Goal: Communication & Community: Answer question/provide support

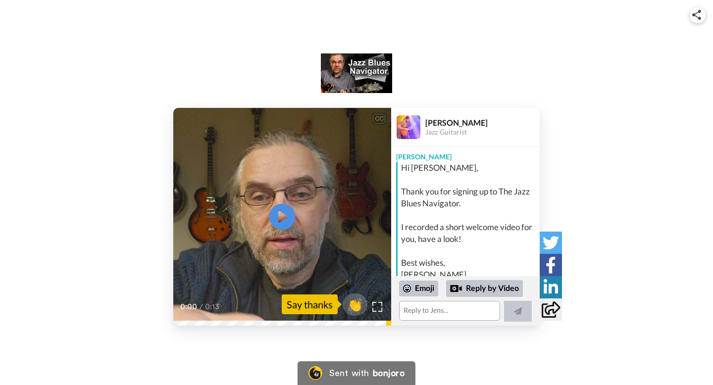
click at [283, 219] on icon "Play/Pause" at bounding box center [283, 217] width 26 height 47
click at [483, 288] on div "Reply by Video" at bounding box center [484, 288] width 77 height 17
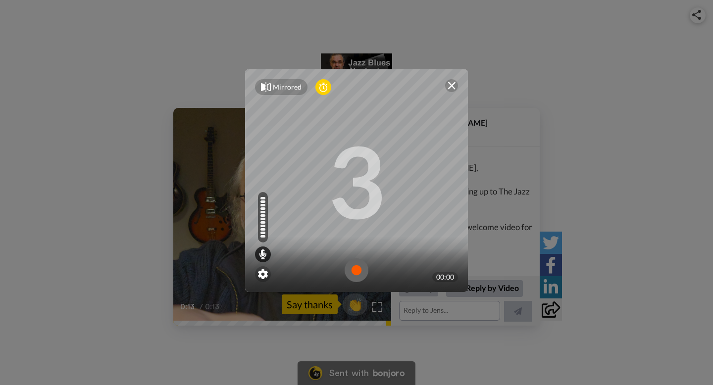
click at [356, 271] on img at bounding box center [357, 271] width 24 height 24
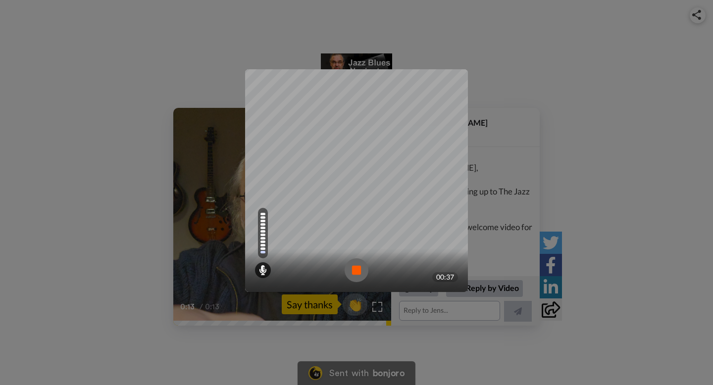
click at [356, 271] on img at bounding box center [357, 271] width 24 height 24
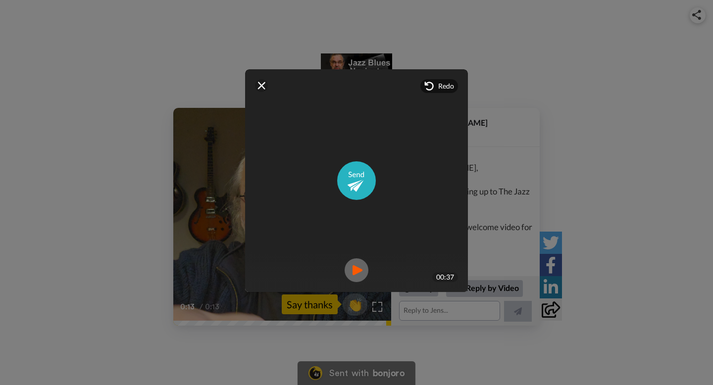
click at [358, 271] on img at bounding box center [357, 271] width 24 height 24
click at [437, 89] on div "Redo" at bounding box center [440, 86] width 38 height 14
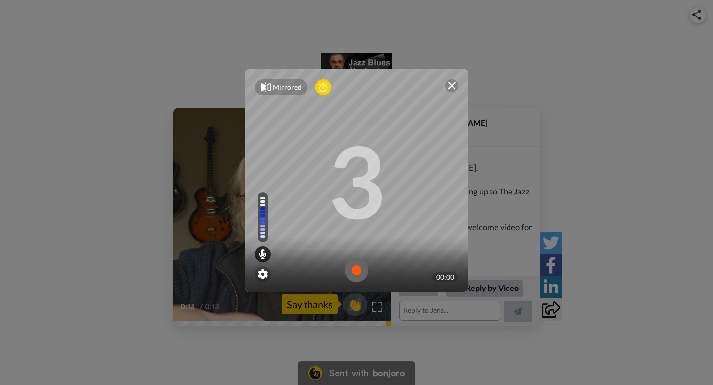
click at [355, 271] on img at bounding box center [357, 271] width 24 height 24
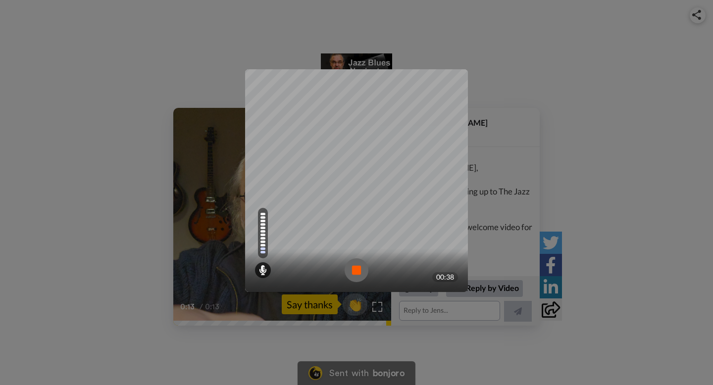
click at [355, 271] on img at bounding box center [357, 271] width 24 height 24
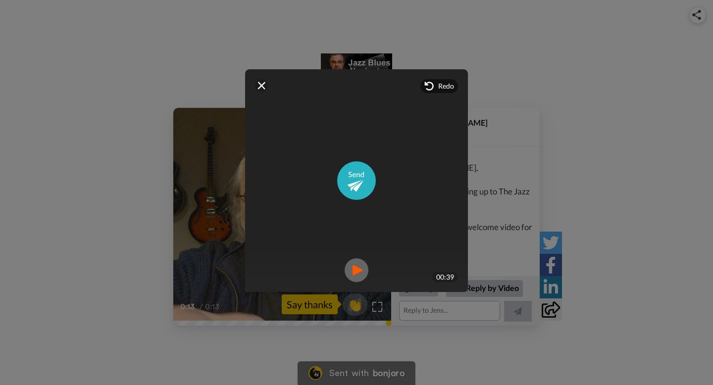
click at [358, 269] on img at bounding box center [357, 271] width 24 height 24
click at [447, 86] on span "Redo" at bounding box center [446, 86] width 16 height 10
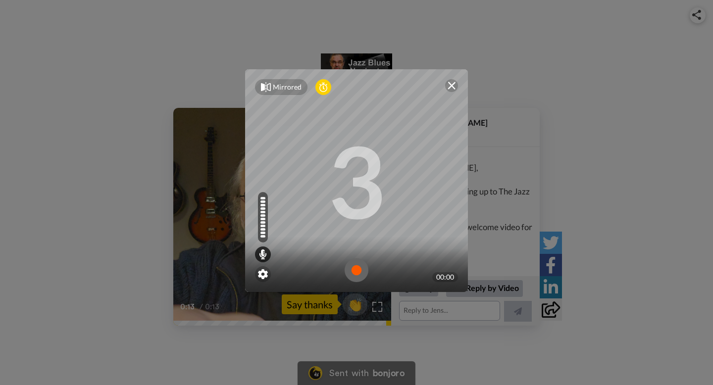
click at [357, 272] on img at bounding box center [357, 271] width 24 height 24
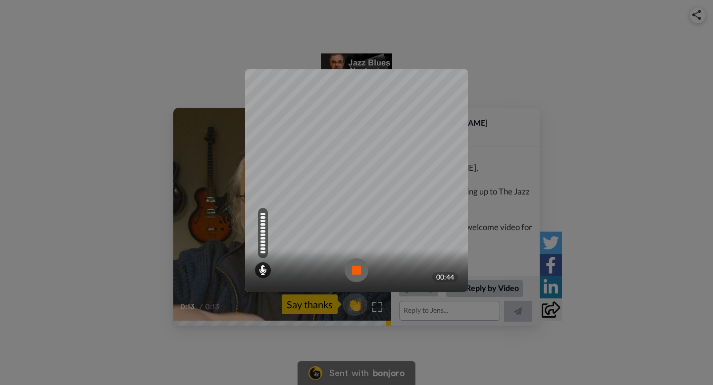
click at [357, 272] on img at bounding box center [357, 271] width 24 height 24
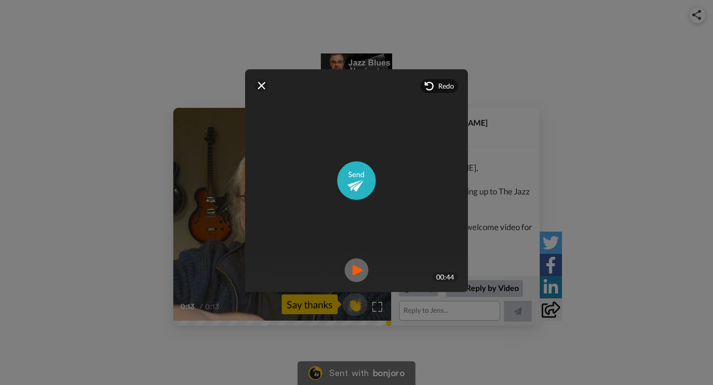
click at [353, 270] on img at bounding box center [357, 271] width 24 height 24
click at [443, 87] on span "Redo" at bounding box center [446, 86] width 16 height 10
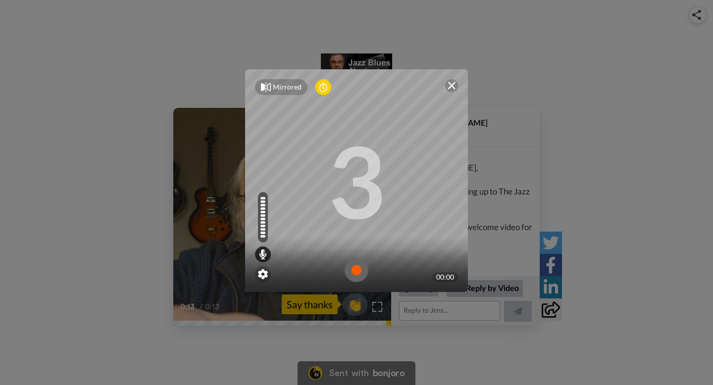
click at [358, 272] on img at bounding box center [357, 271] width 24 height 24
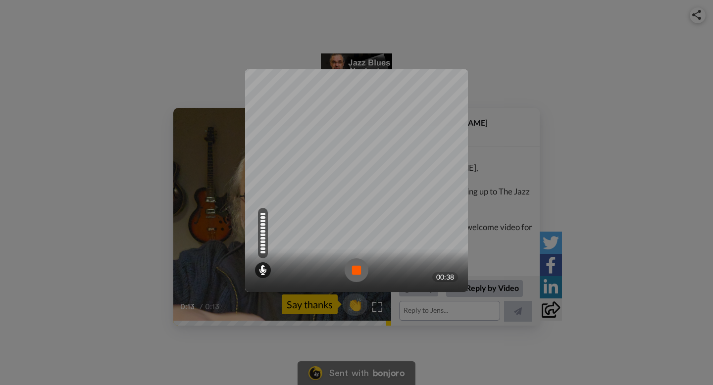
click at [358, 272] on img at bounding box center [357, 271] width 24 height 24
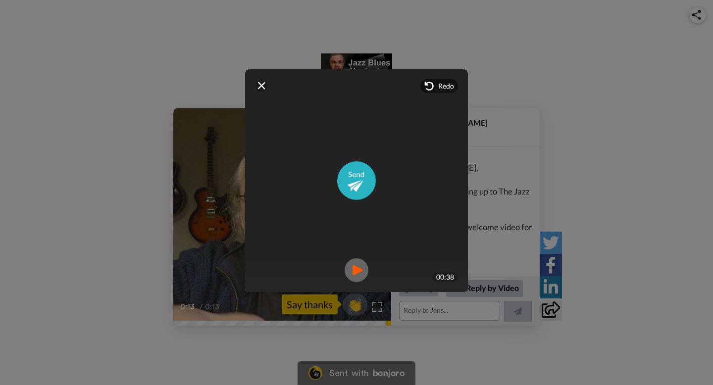
click at [357, 272] on img at bounding box center [357, 271] width 24 height 24
click at [358, 272] on div at bounding box center [357, 271] width 24 height 24
click at [357, 271] on img at bounding box center [357, 271] width 24 height 24
click at [355, 182] on img at bounding box center [356, 181] width 39 height 39
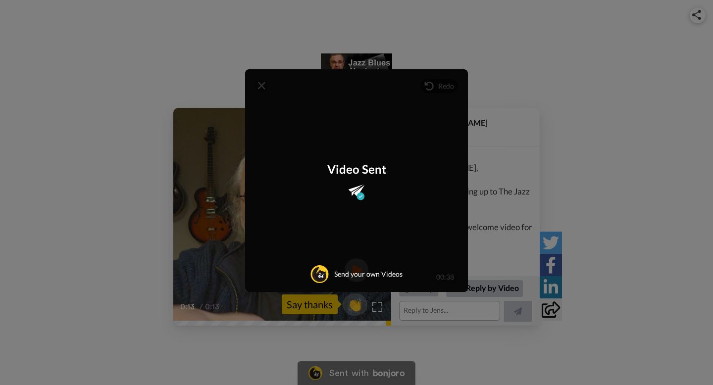
scroll to position [145, 0]
